Goal: Task Accomplishment & Management: Manage account settings

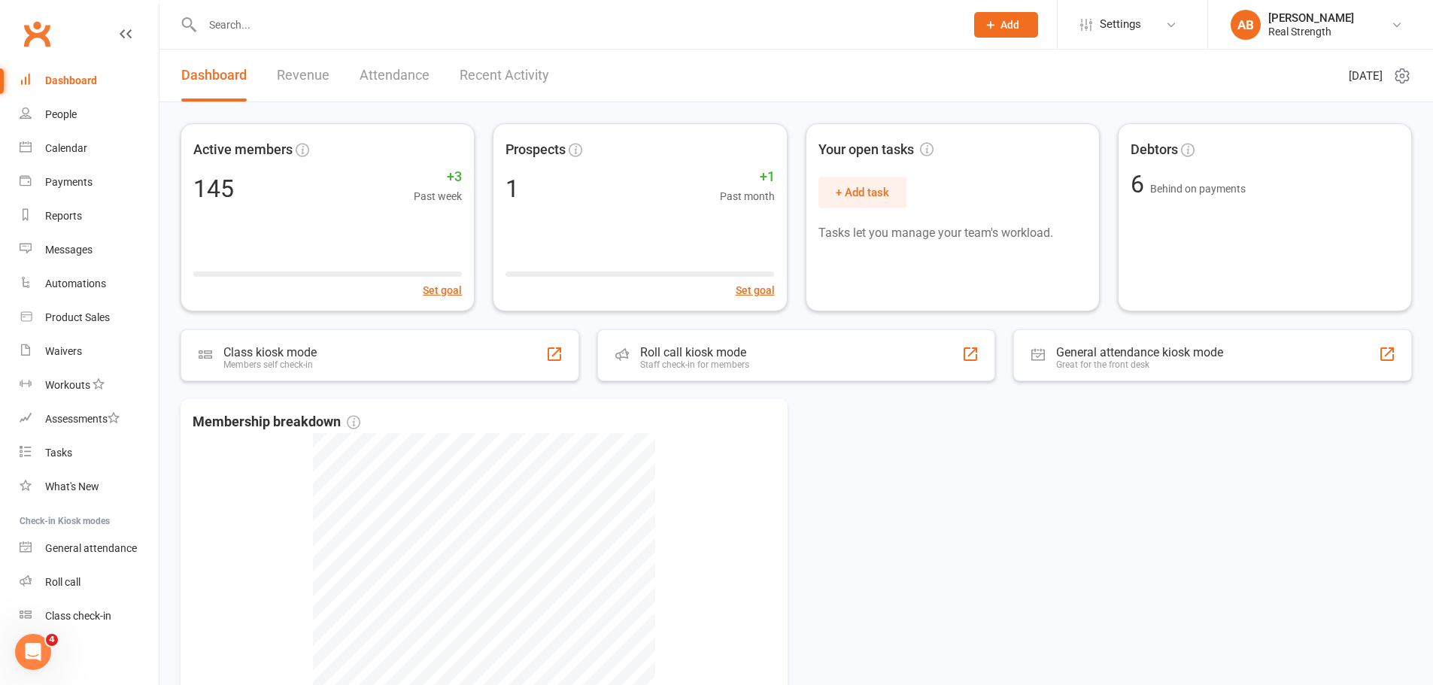
click at [271, 20] on input "text" at bounding box center [576, 24] width 757 height 21
type input "lucy"
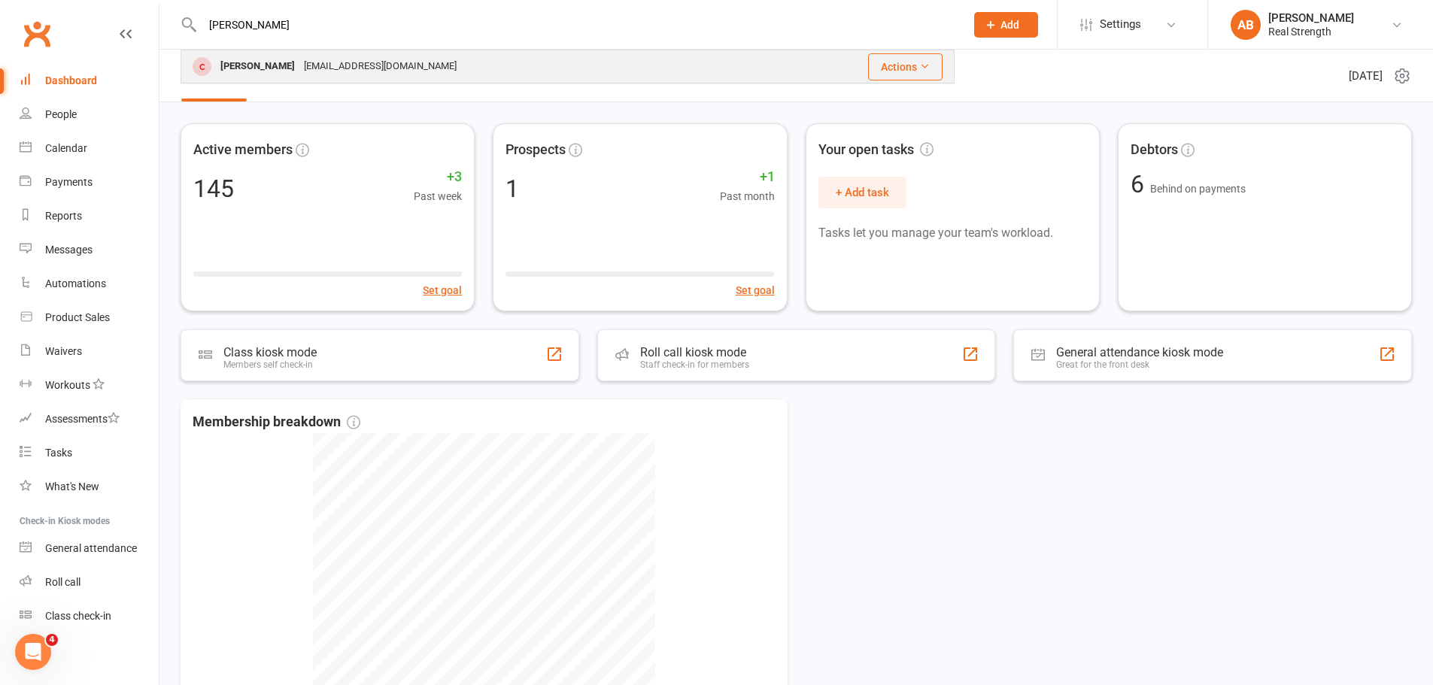
click at [322, 59] on div "lucyadvocacyoptions@gmail.com" at bounding box center [380, 67] width 162 height 22
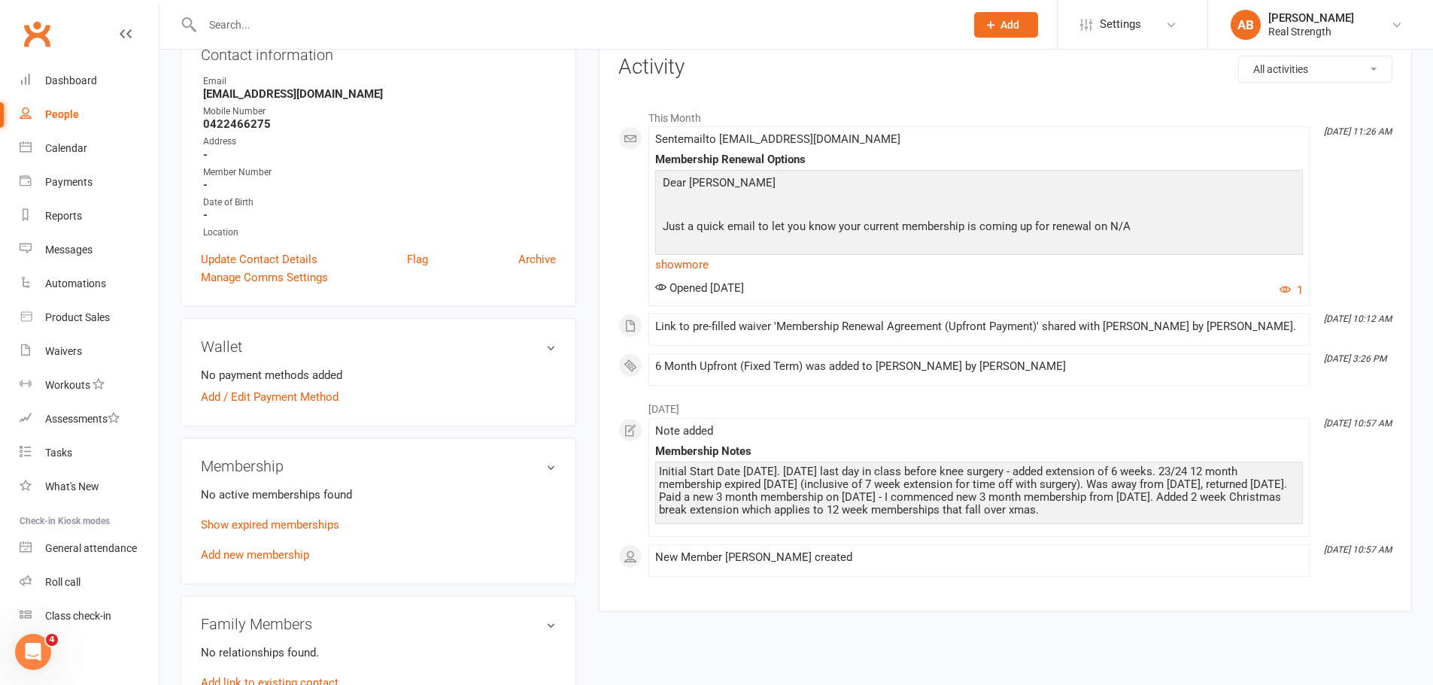
scroll to position [301, 0]
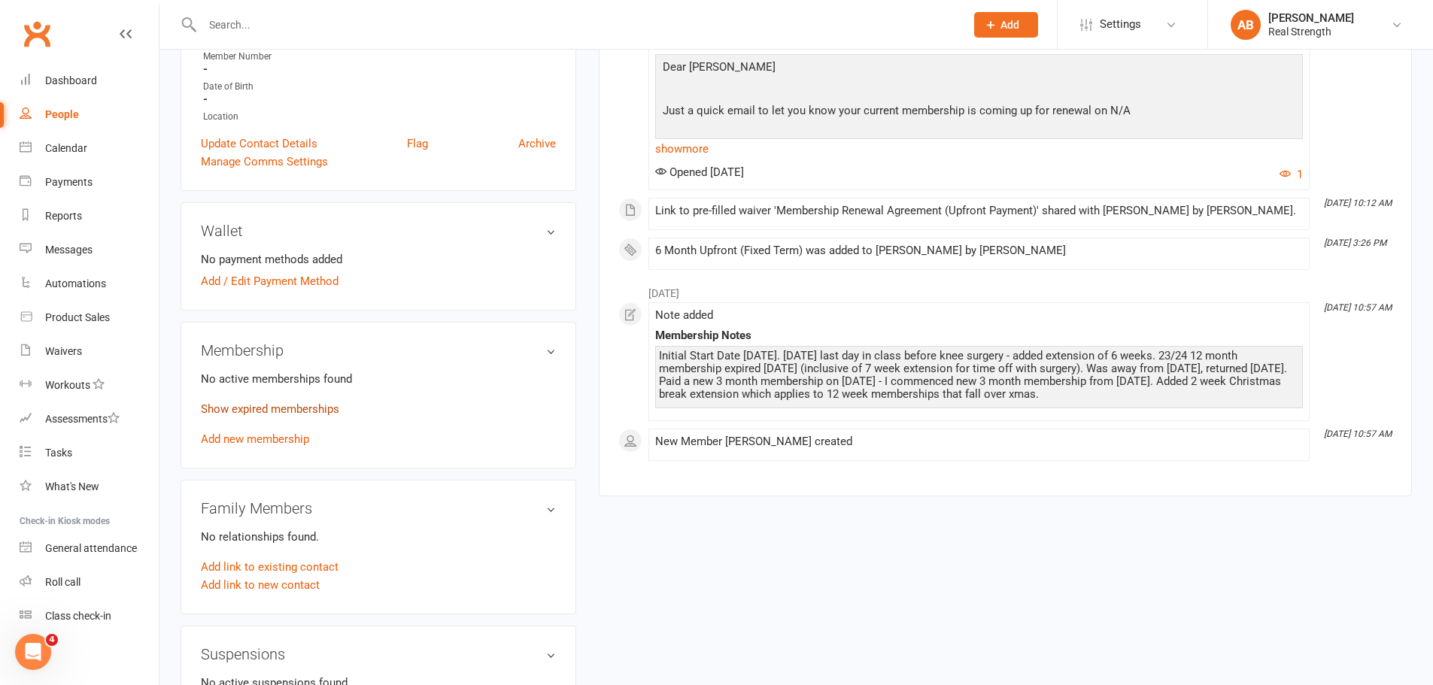
click at [303, 405] on link "Show expired memberships" at bounding box center [270, 409] width 138 height 14
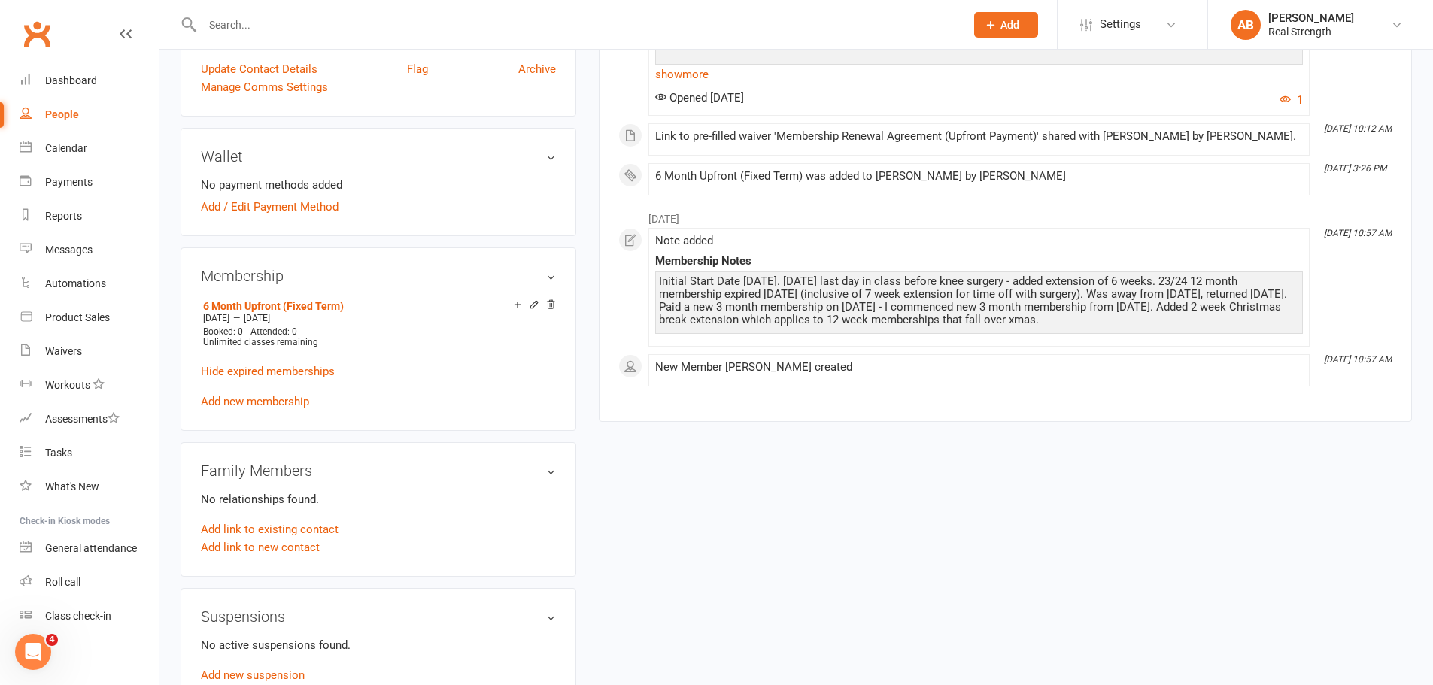
scroll to position [376, 0]
click at [278, 396] on link "Add new membership" at bounding box center [255, 401] width 108 height 14
